Goal: Task Accomplishment & Management: Manage account settings

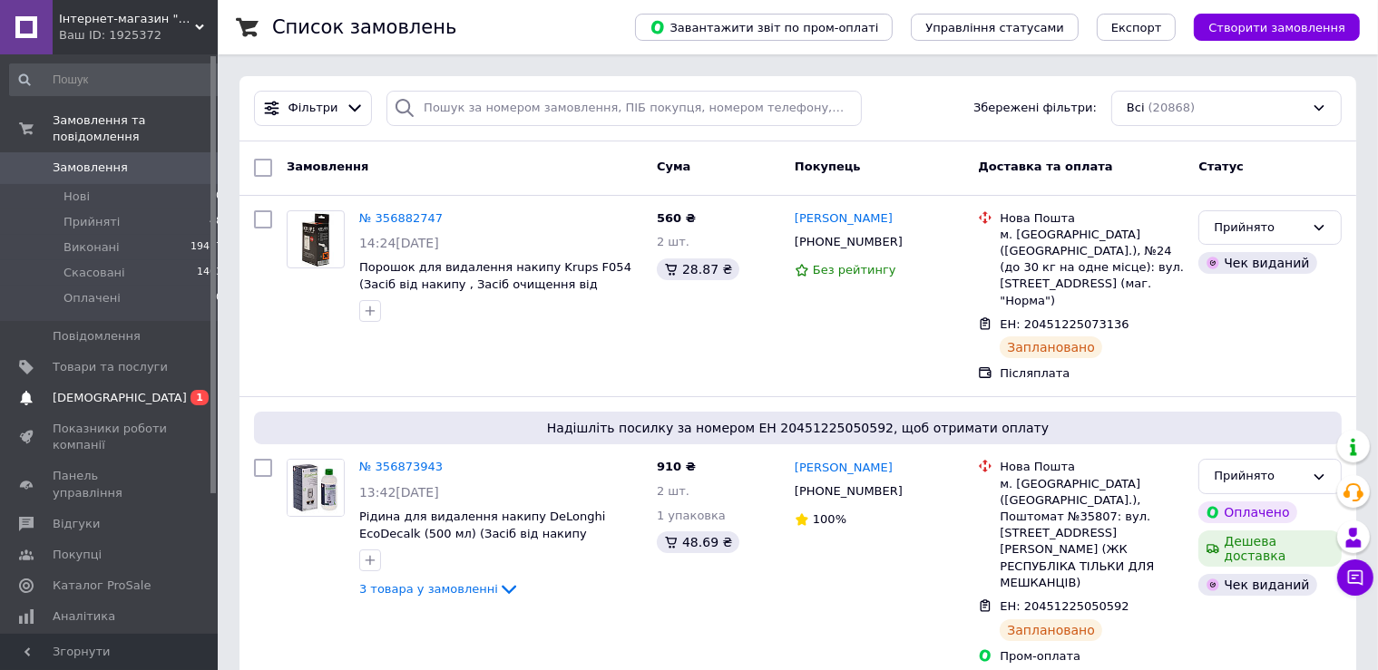
click at [92, 390] on span "[DEMOGRAPHIC_DATA]" at bounding box center [120, 398] width 134 height 16
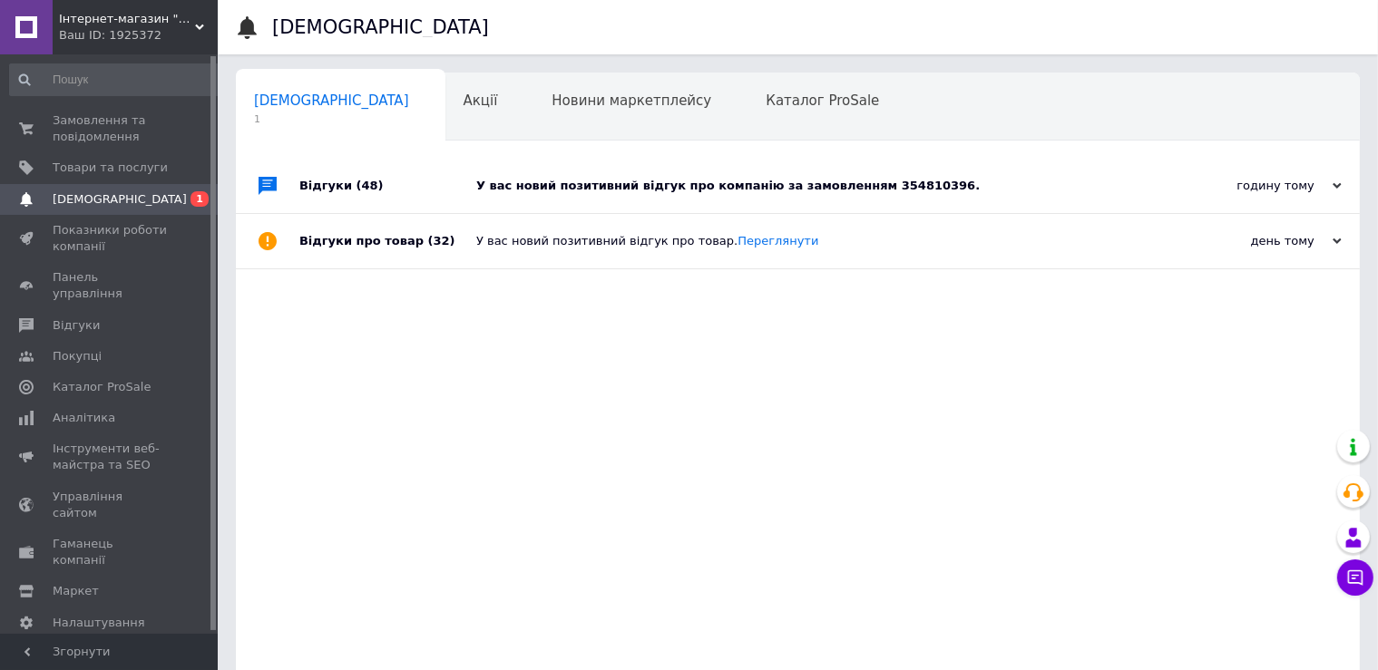
click at [968, 153] on div "Сповіщення 1 Акції 0 Новини маркетплейсу 0 Каталог ProSale 0 Навчання та заходи…" at bounding box center [798, 392] width 1124 height 639
click at [968, 164] on div "У вас новий позитивний відгук про компанію за замовленням 354810396." at bounding box center [818, 186] width 684 height 54
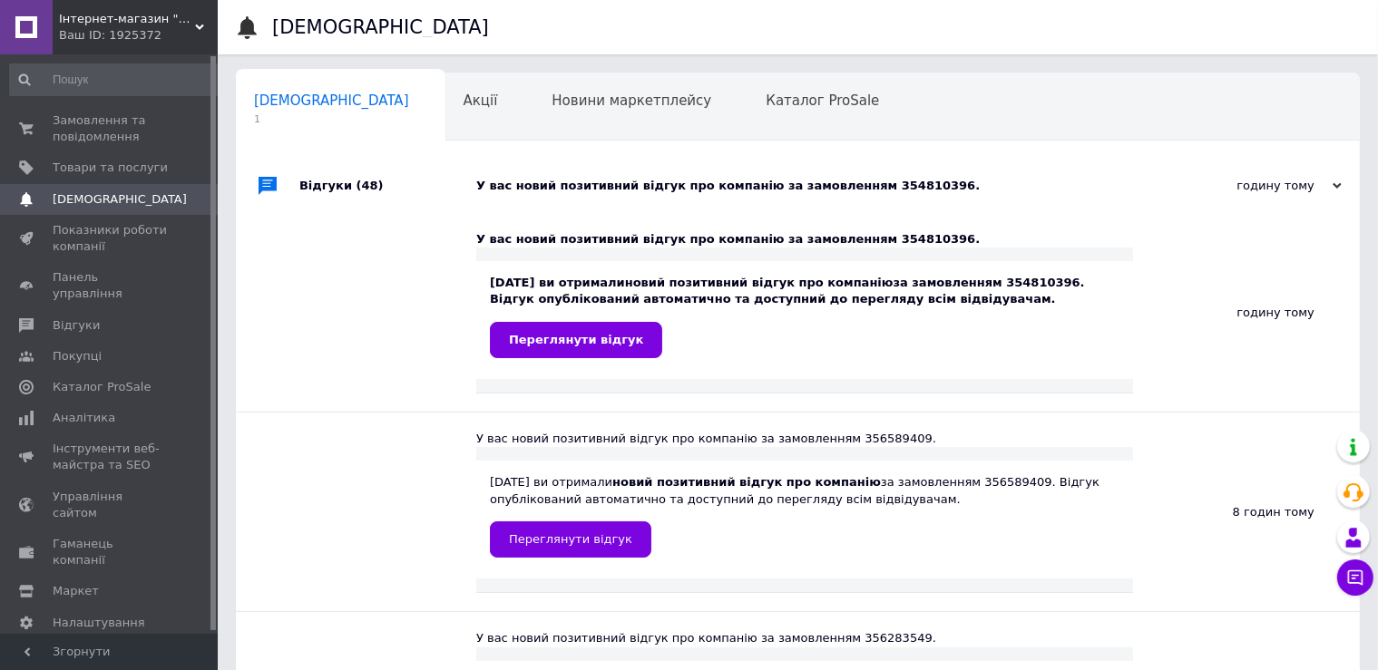
click at [122, 101] on div "Замовлення та повідомлення 0 0 Товари та послуги Сповіщення 0 Показники роботи …" at bounding box center [116, 351] width 233 height 595
click at [121, 111] on link "Замовлення та повідомлення 0 0" at bounding box center [116, 128] width 233 height 47
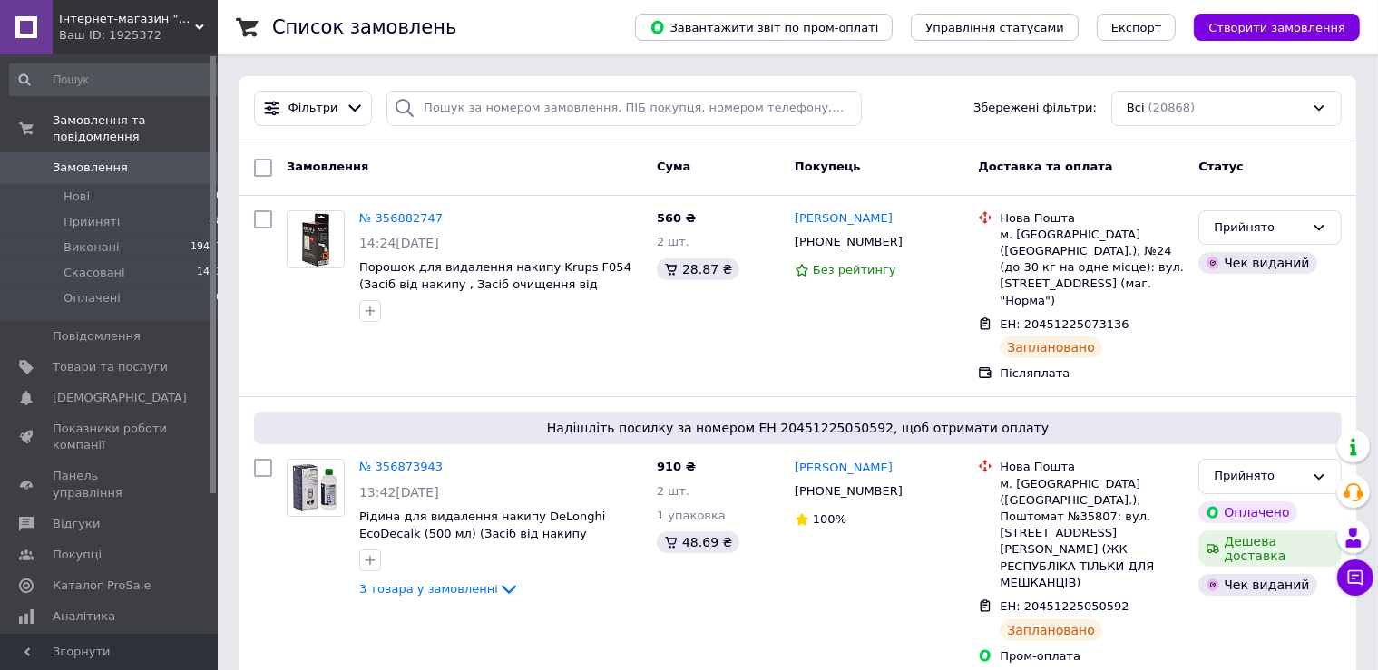
click at [158, 160] on span "Замовлення" at bounding box center [110, 168] width 115 height 16
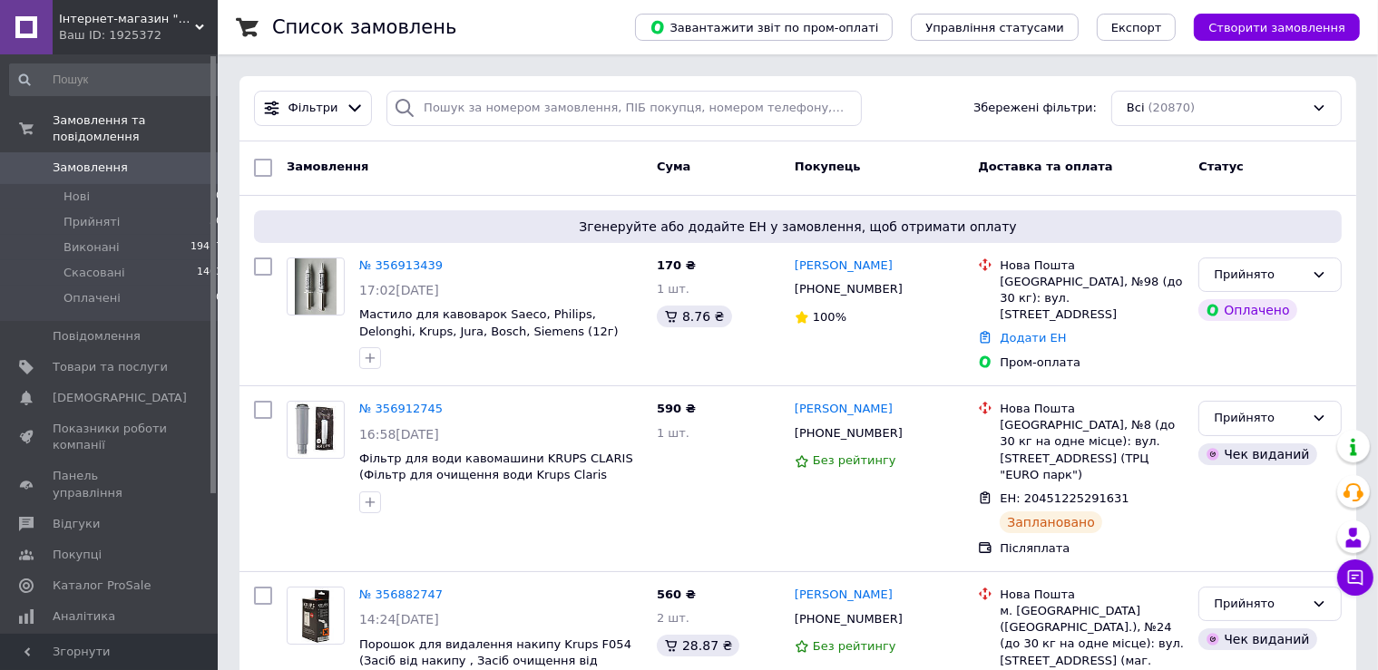
click at [172, 160] on span "0" at bounding box center [193, 168] width 50 height 16
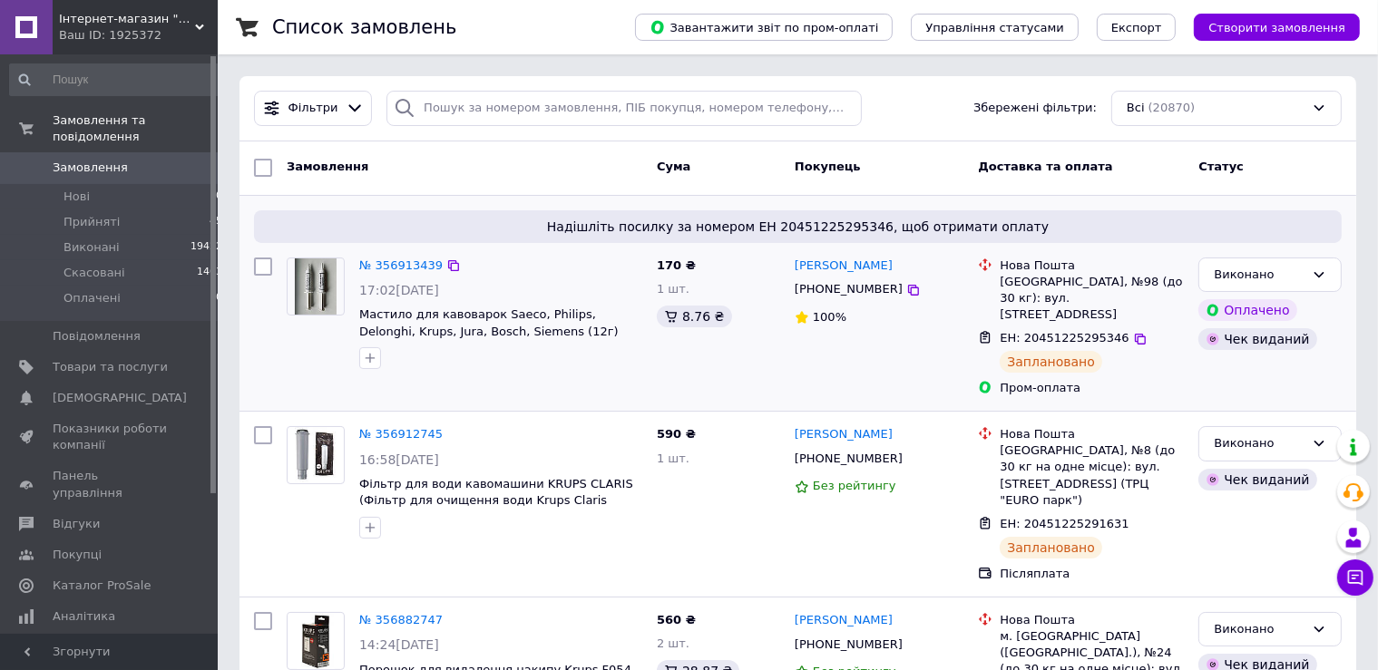
scroll to position [95, 0]
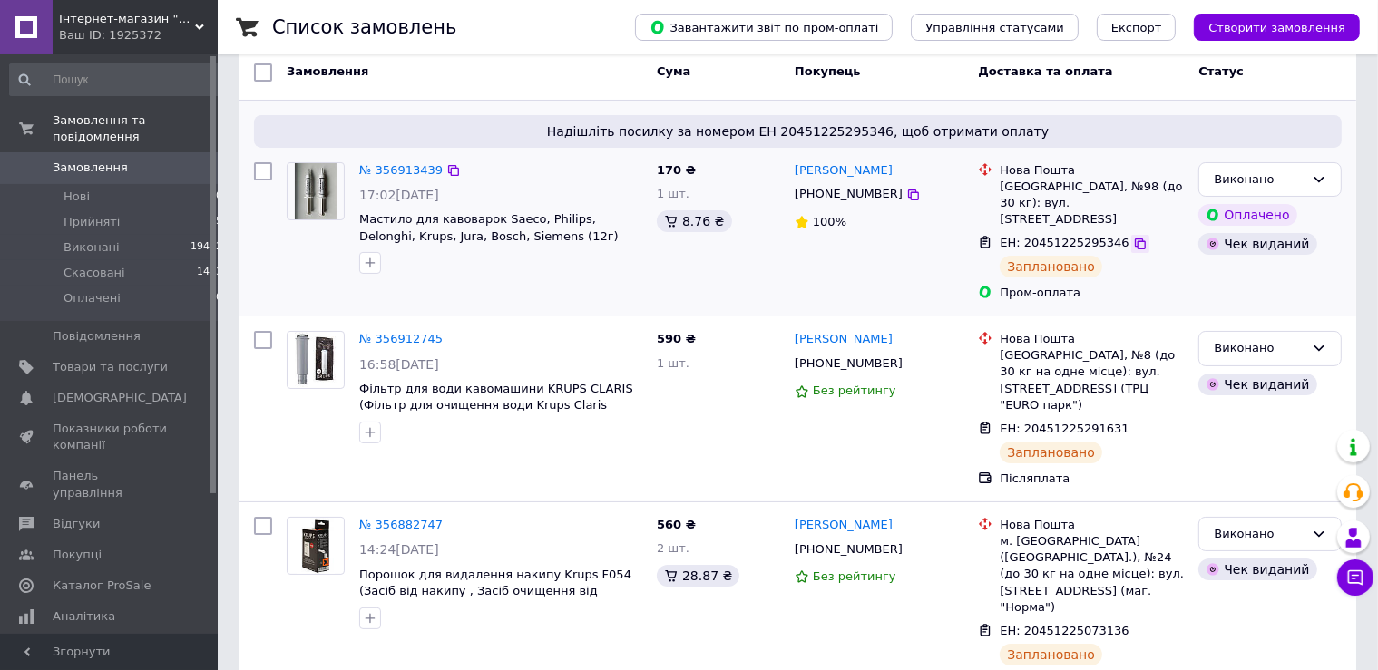
click at [1133, 237] on icon at bounding box center [1140, 244] width 15 height 15
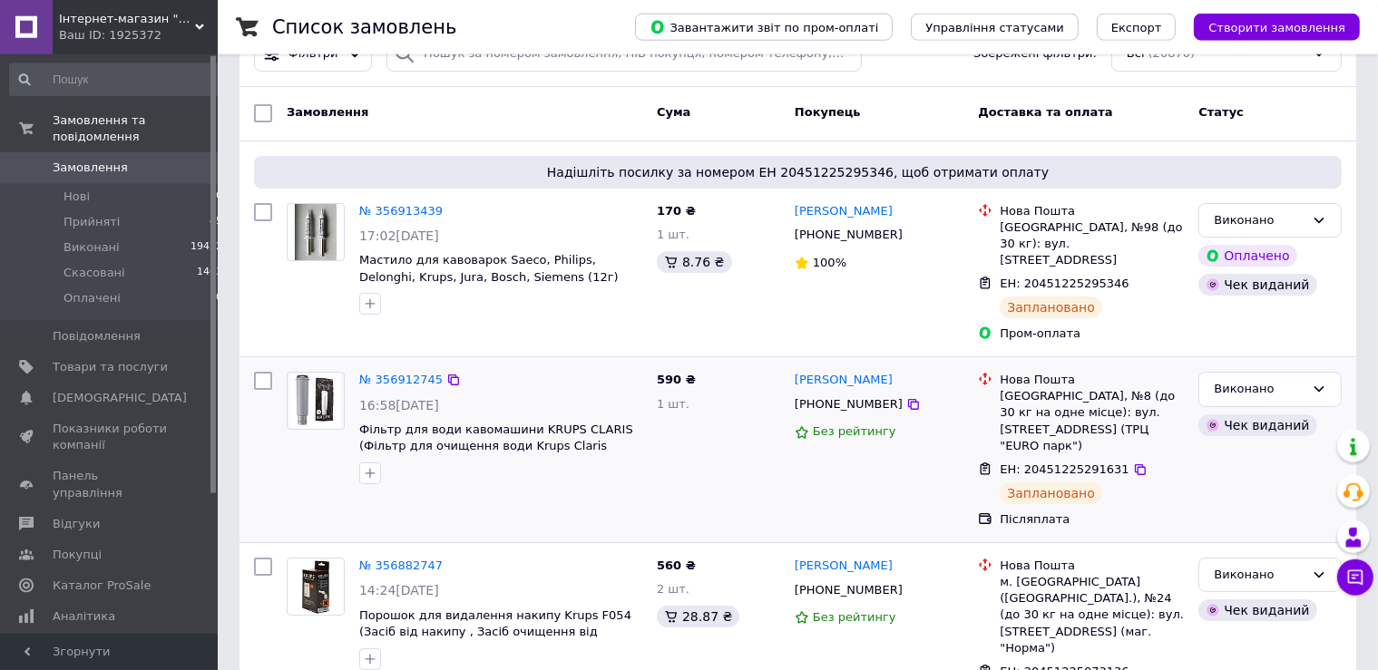
scroll to position [0, 0]
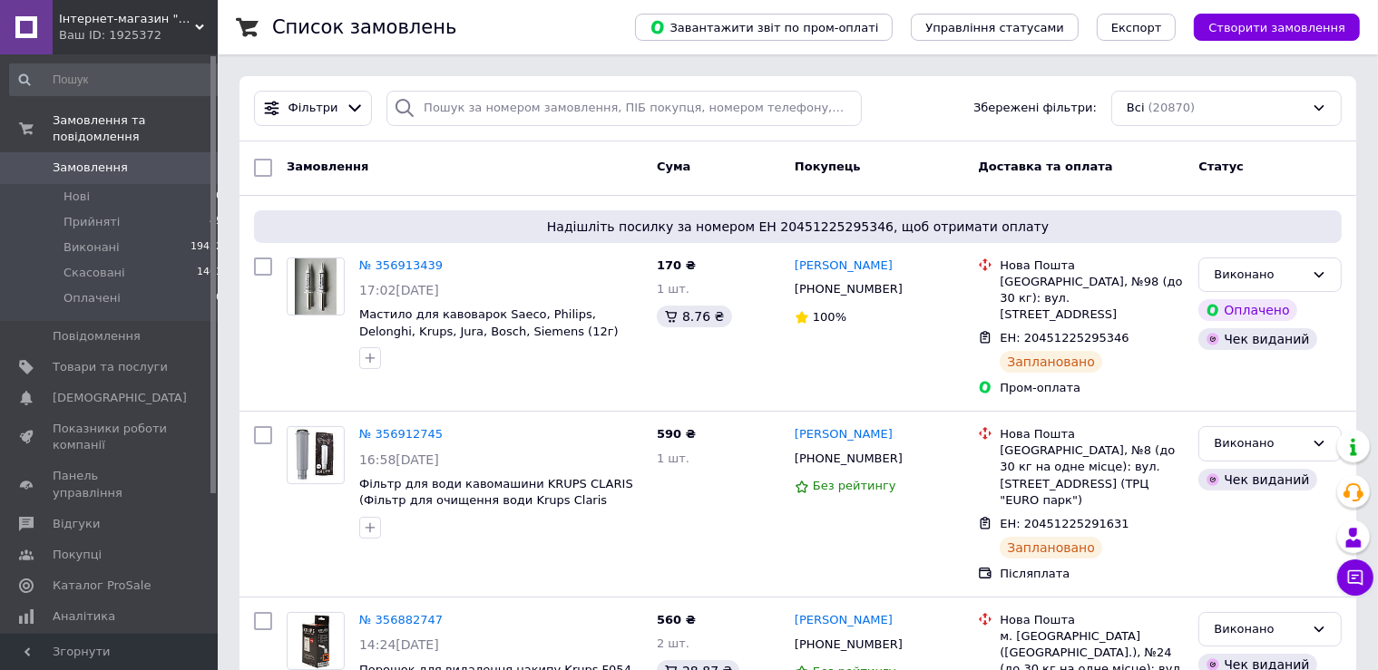
click at [169, 160] on span "0" at bounding box center [193, 168] width 50 height 16
click at [147, 152] on link "Замовлення 0" at bounding box center [116, 167] width 233 height 31
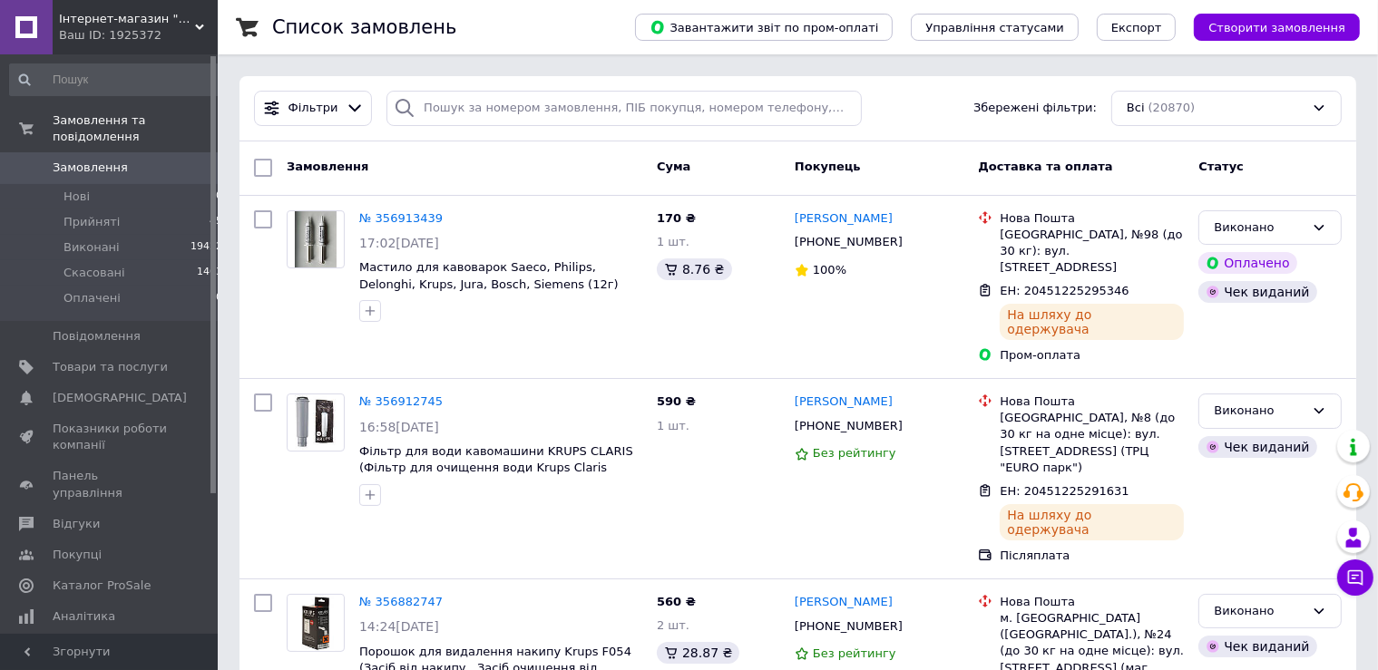
click at [112, 160] on span "Замовлення" at bounding box center [90, 168] width 75 height 16
